Goal: Task Accomplishment & Management: Use online tool/utility

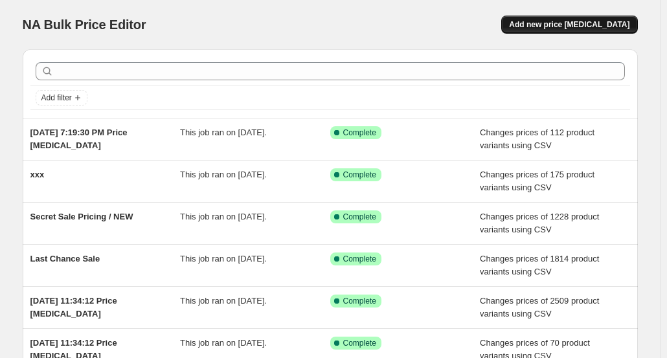
click at [560, 24] on span "Add new price [MEDICAL_DATA]" at bounding box center [569, 24] width 120 height 10
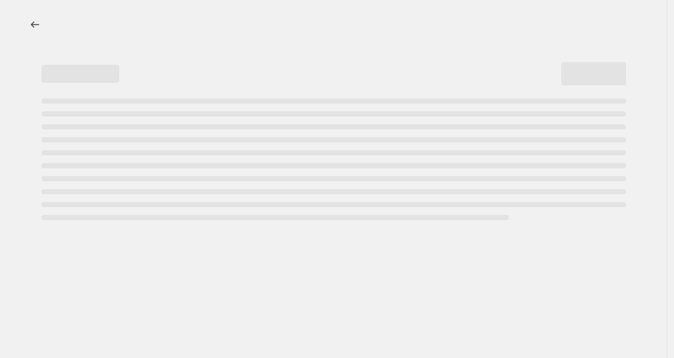
select select "percentage"
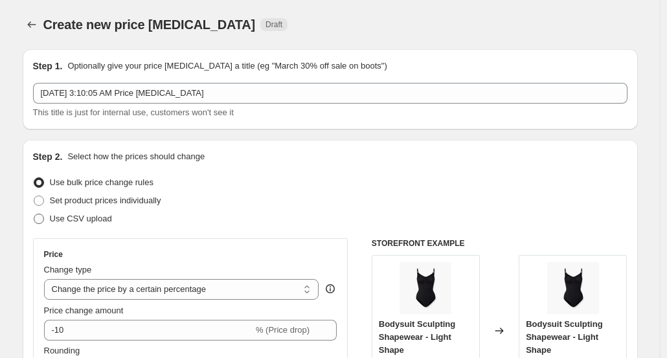
click at [77, 216] on span "Use CSV upload" at bounding box center [81, 219] width 62 height 10
click at [34, 214] on input "Use CSV upload" at bounding box center [34, 214] width 1 height 1
radio input "true"
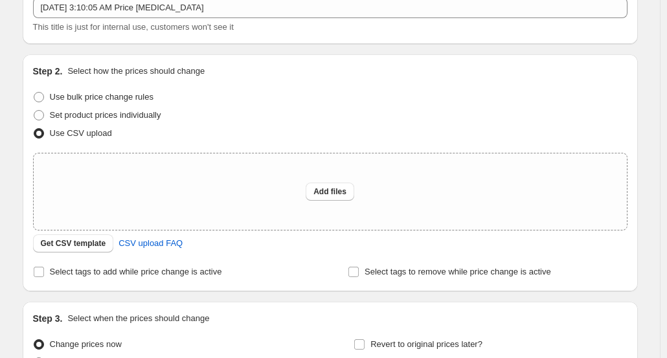
scroll to position [130, 0]
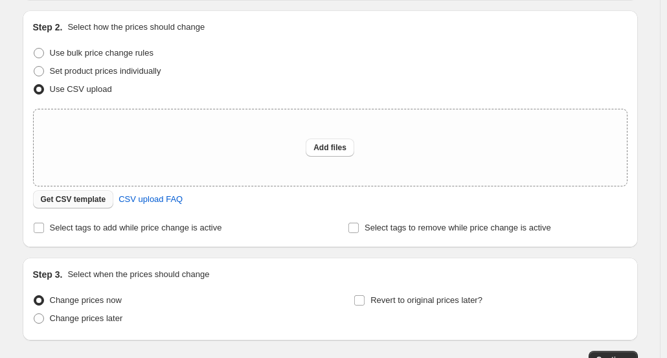
click at [92, 196] on span "Get CSV template" at bounding box center [73, 199] width 65 height 10
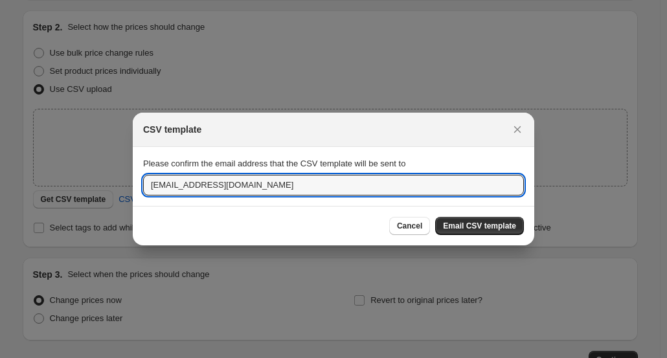
drag, startPoint x: 256, startPoint y: 187, endPoint x: 118, endPoint y: 185, distance: 138.6
type input "[EMAIL_ADDRESS][DOMAIN_NAME]"
click at [482, 223] on span "Email CSV template" at bounding box center [479, 226] width 73 height 10
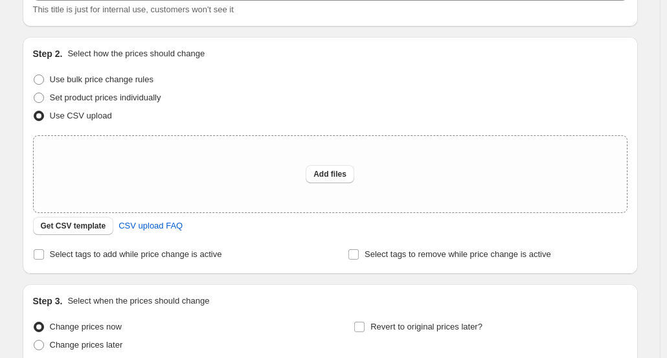
scroll to position [194, 0]
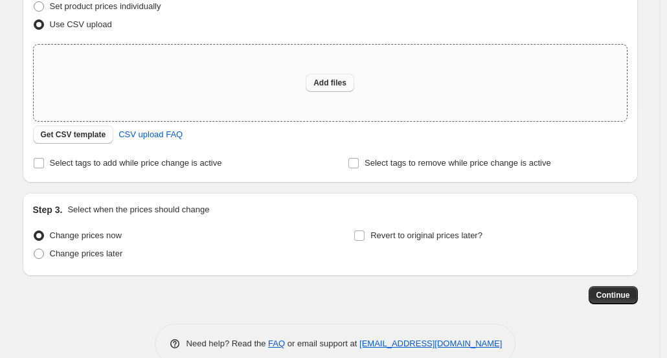
click at [336, 77] on button "Add files" at bounding box center [330, 83] width 49 height 18
type input "C:\fakepath\secret_sale_4colors_pricing_from_schwarz.csv"
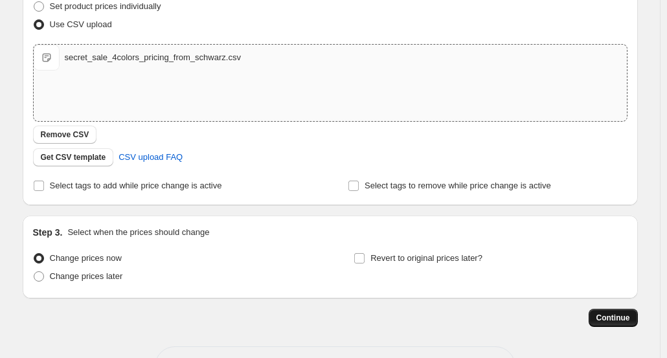
click at [611, 315] on span "Continue" at bounding box center [614, 318] width 34 height 10
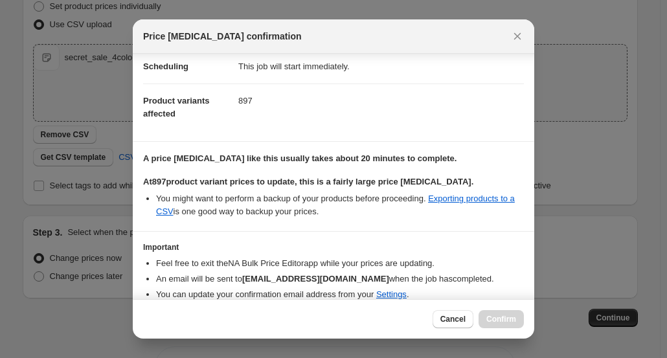
scroll to position [80, 0]
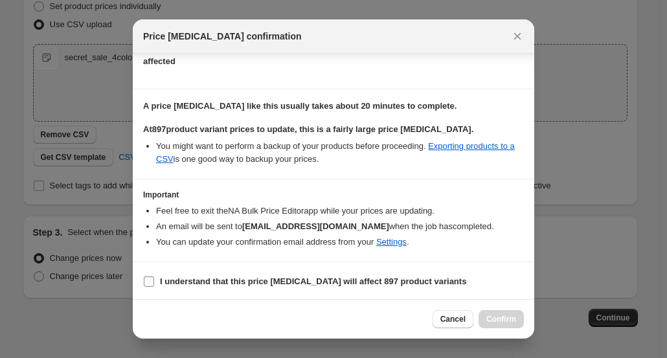
click at [152, 279] on input "I understand that this price [MEDICAL_DATA] will affect 897 product variants" at bounding box center [149, 282] width 10 height 10
checkbox input "true"
click at [508, 321] on span "Confirm" at bounding box center [501, 319] width 30 height 10
